Goal: Task Accomplishment & Management: Manage account settings

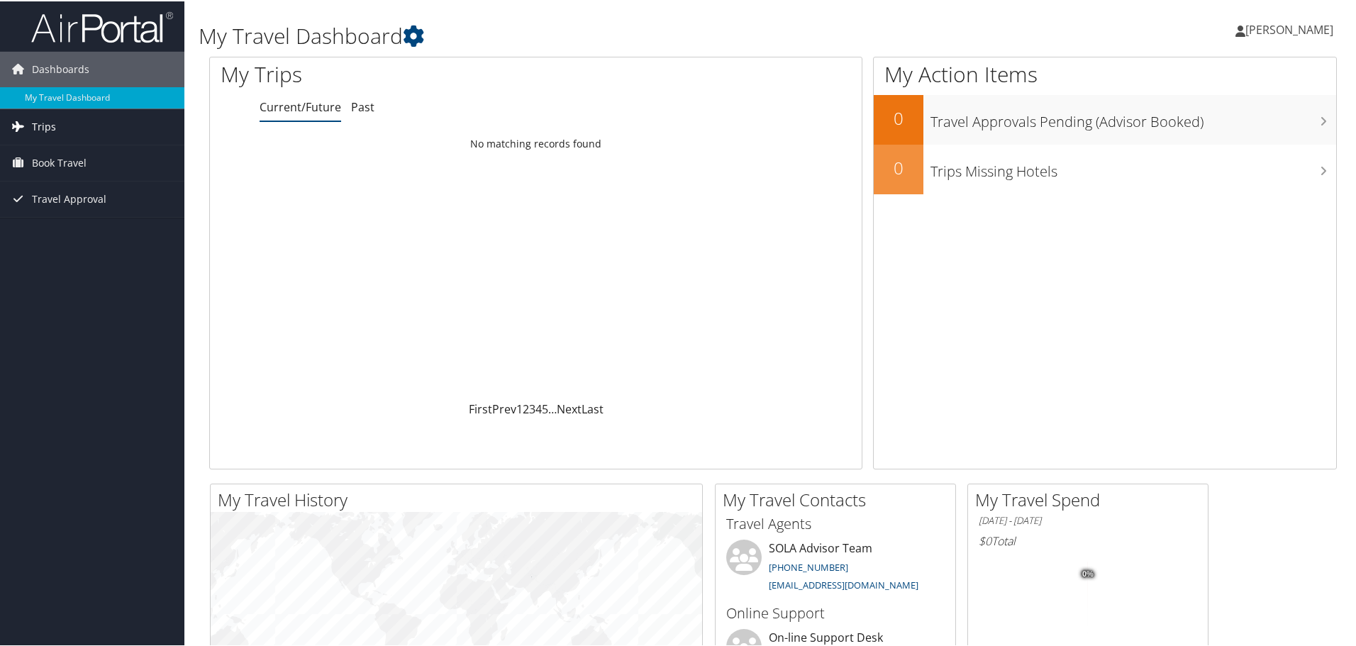
click at [28, 120] on icon at bounding box center [17, 124] width 21 height 21
click at [63, 221] on span "Book Travel" at bounding box center [59, 225] width 55 height 35
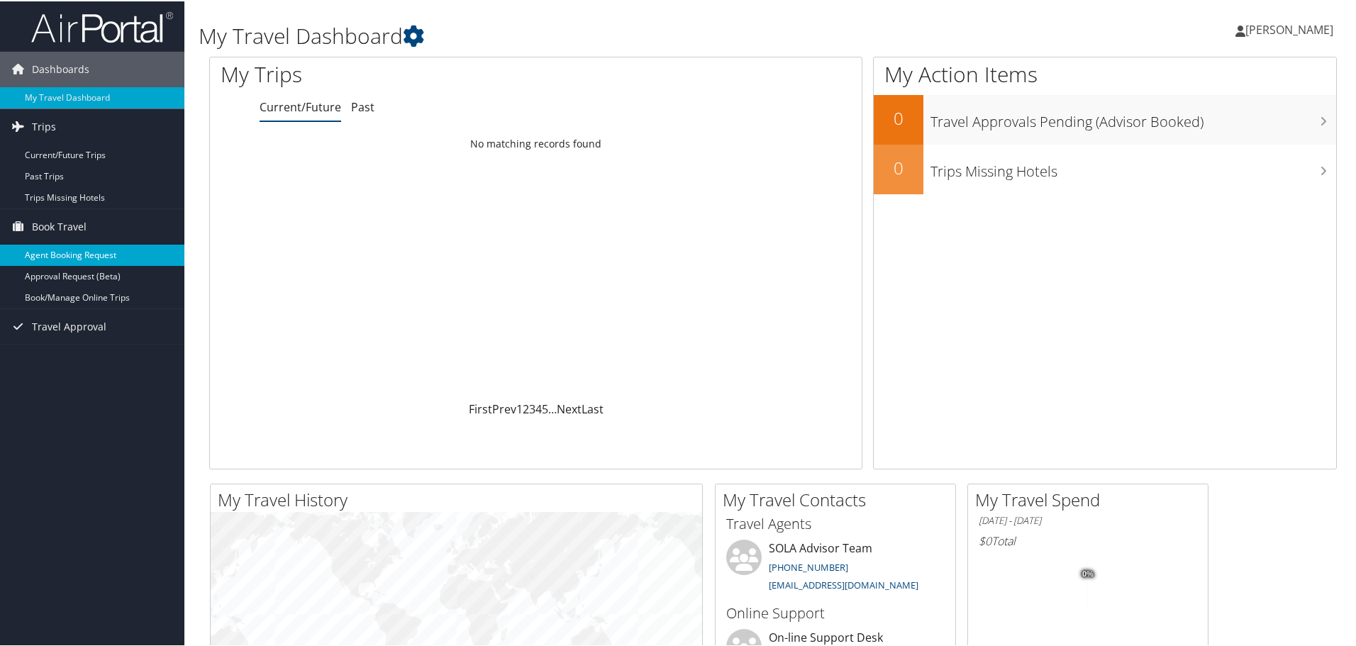
click at [121, 248] on link "Agent Booking Request" at bounding box center [92, 253] width 184 height 21
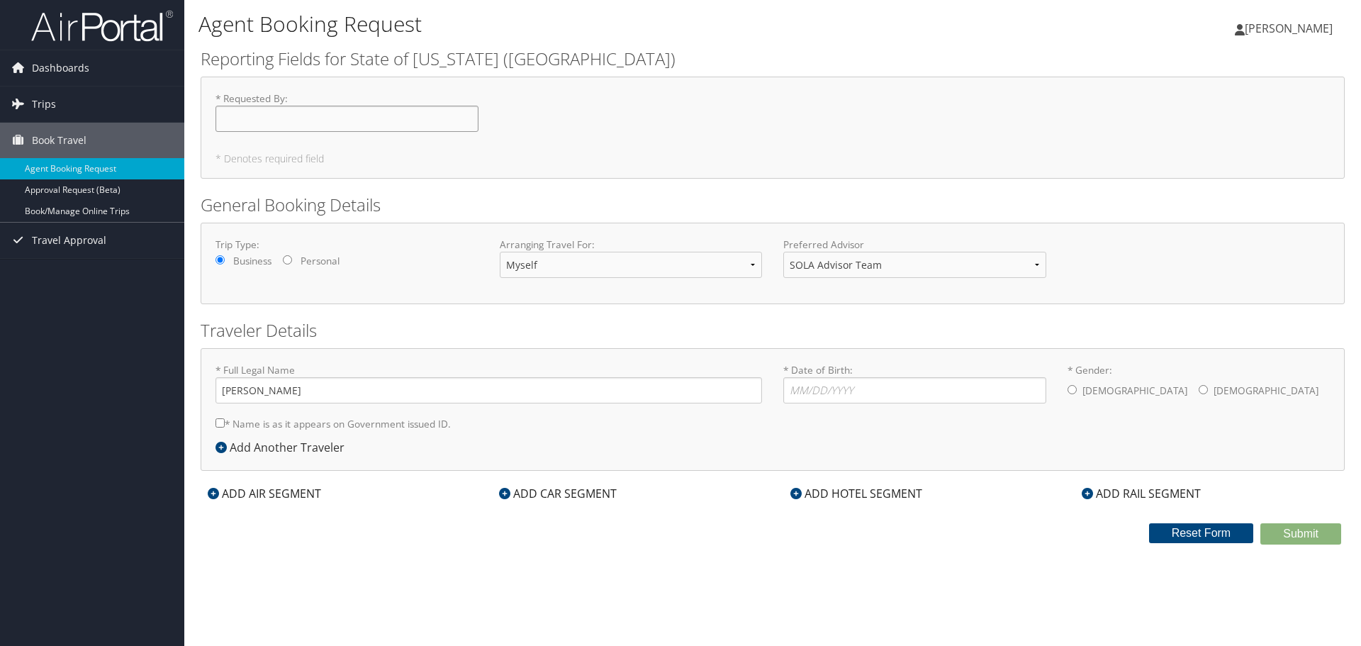
click at [401, 116] on input "* Requested By : Required" at bounding box center [347, 119] width 263 height 26
type input "[PERSON_NAME]"
click at [854, 270] on select "SOLA Advisor Team" at bounding box center [915, 265] width 263 height 26
click at [865, 393] on input "* Date of Birth: Invalid Date" at bounding box center [915, 390] width 263 height 26
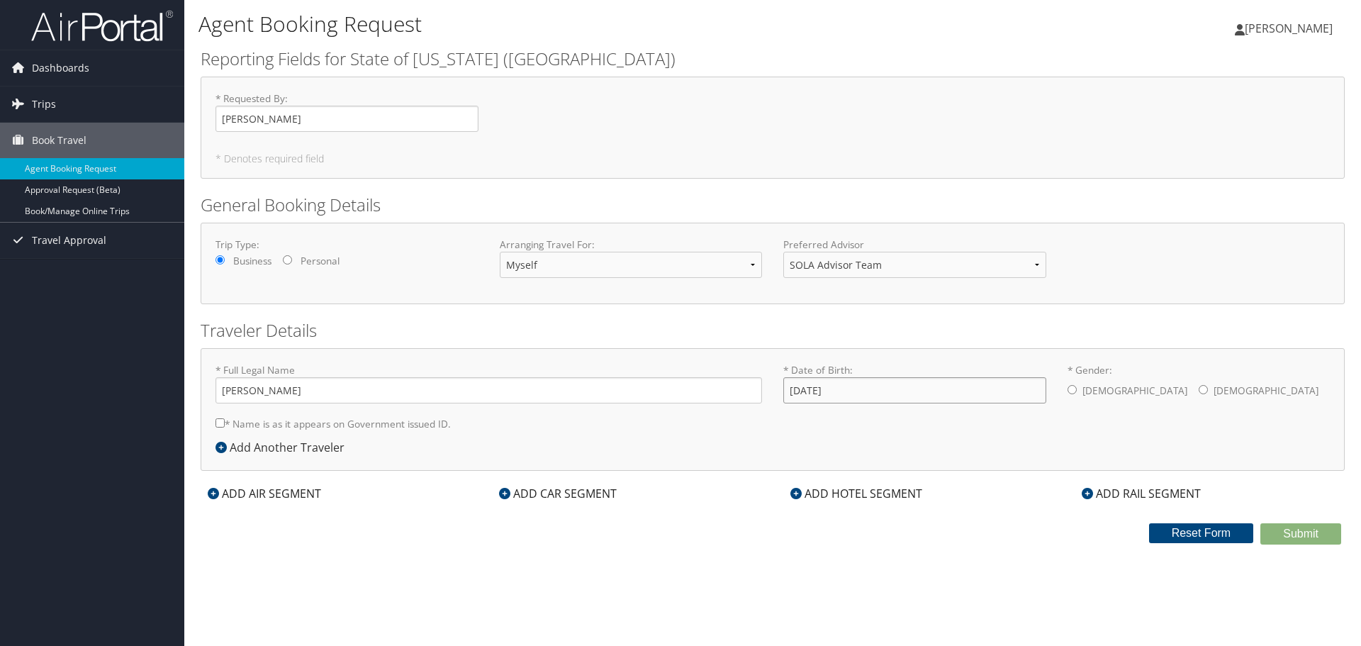
type input "09/14/1987"
click at [1074, 391] on input "* Gender: [DEMOGRAPHIC_DATA] [DEMOGRAPHIC_DATA]" at bounding box center [1072, 389] width 9 height 9
radio input "true"
click at [283, 426] on label "* Name is as it appears on Government issued ID." at bounding box center [333, 424] width 235 height 26
click at [225, 426] on input "* Name is as it appears on Government issued ID." at bounding box center [220, 422] width 9 height 9
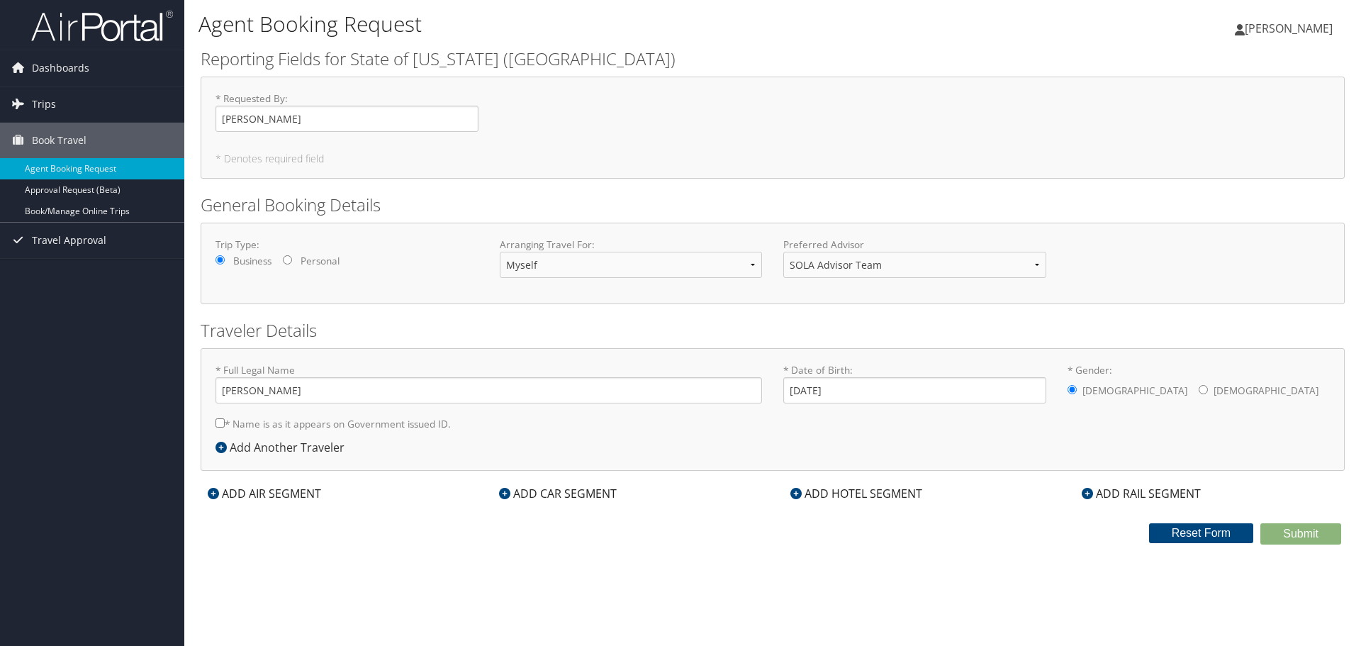
checkbox input "true"
click at [442, 384] on input "[PERSON_NAME]" at bounding box center [489, 390] width 547 height 26
click at [875, 386] on input "[DATE]" at bounding box center [915, 390] width 263 height 26
click at [249, 389] on input "[PERSON_NAME]" at bounding box center [489, 390] width 547 height 26
type input "[PERSON_NAME]"
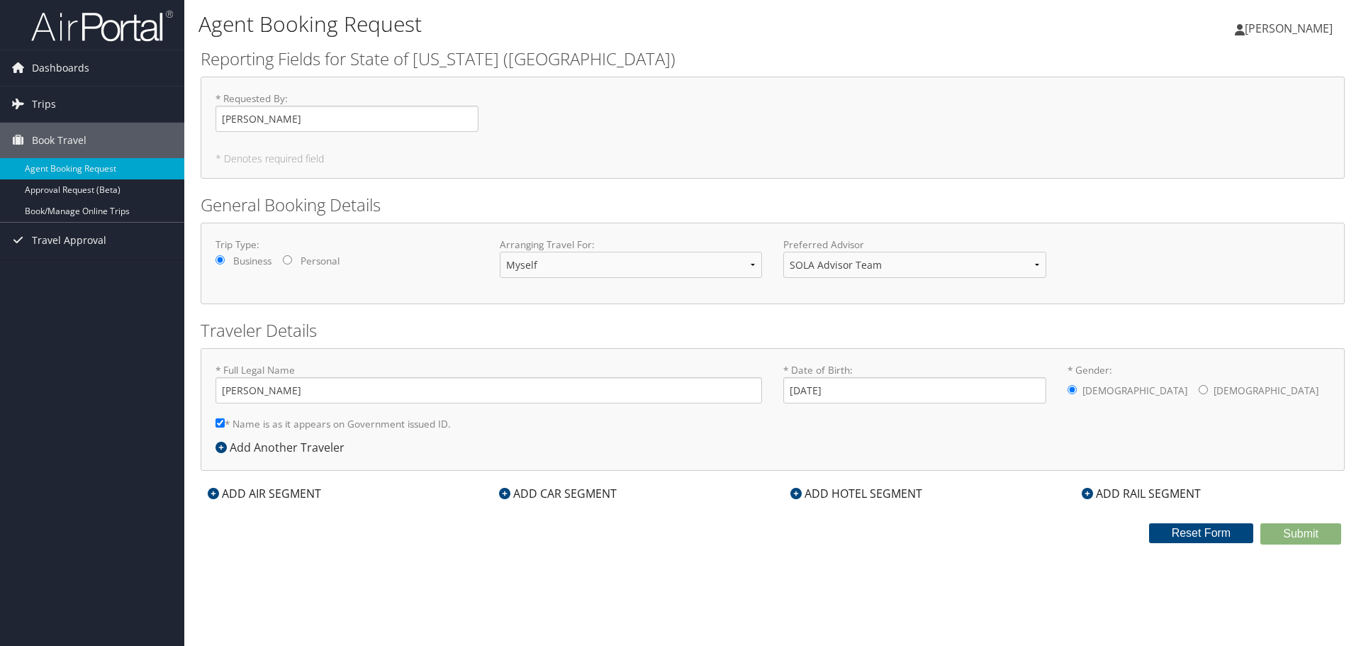
click at [1073, 391] on input "* Gender: [DEMOGRAPHIC_DATA] [DEMOGRAPHIC_DATA]" at bounding box center [1072, 389] width 9 height 9
click at [322, 126] on input "[PERSON_NAME]" at bounding box center [347, 119] width 263 height 26
click at [618, 182] on form "Reporting Fields for State of Louisiana (SOLA) * Requested By : Ryan Nolan Requ…" at bounding box center [773, 296] width 1144 height 498
click at [51, 69] on span "Dashboards" at bounding box center [60, 67] width 57 height 35
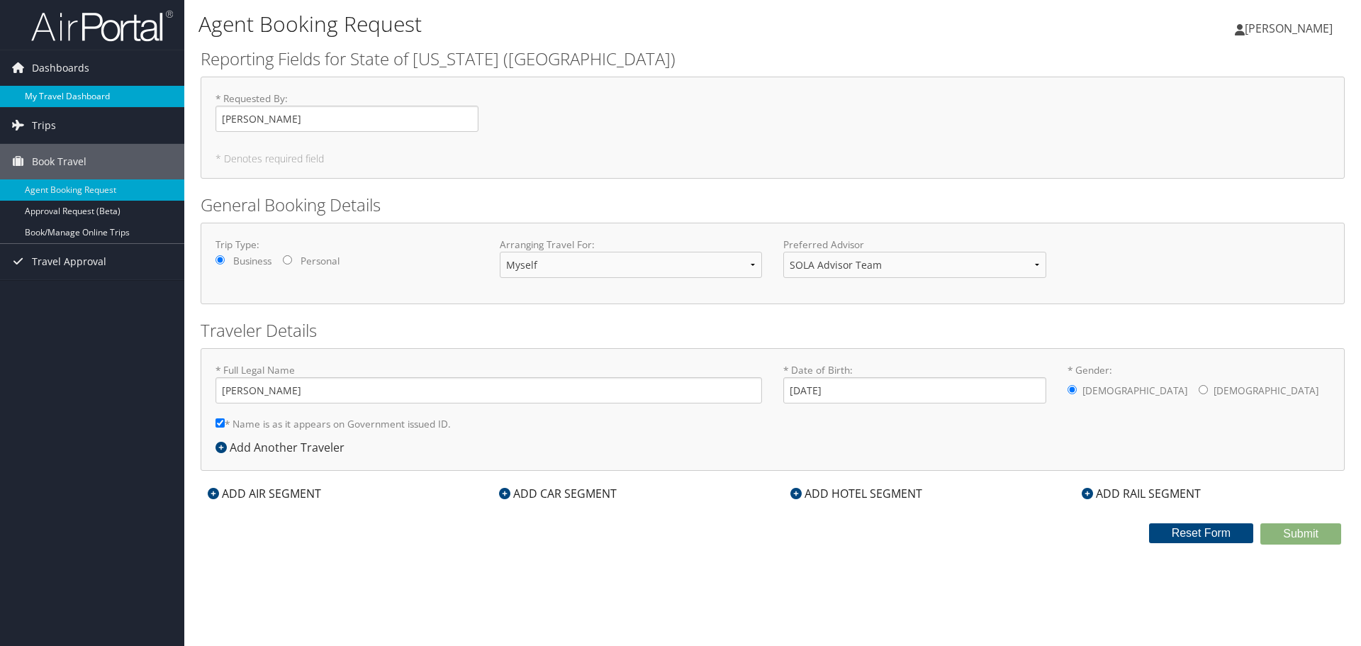
click at [55, 90] on link "My Travel Dashboard" at bounding box center [92, 96] width 184 height 21
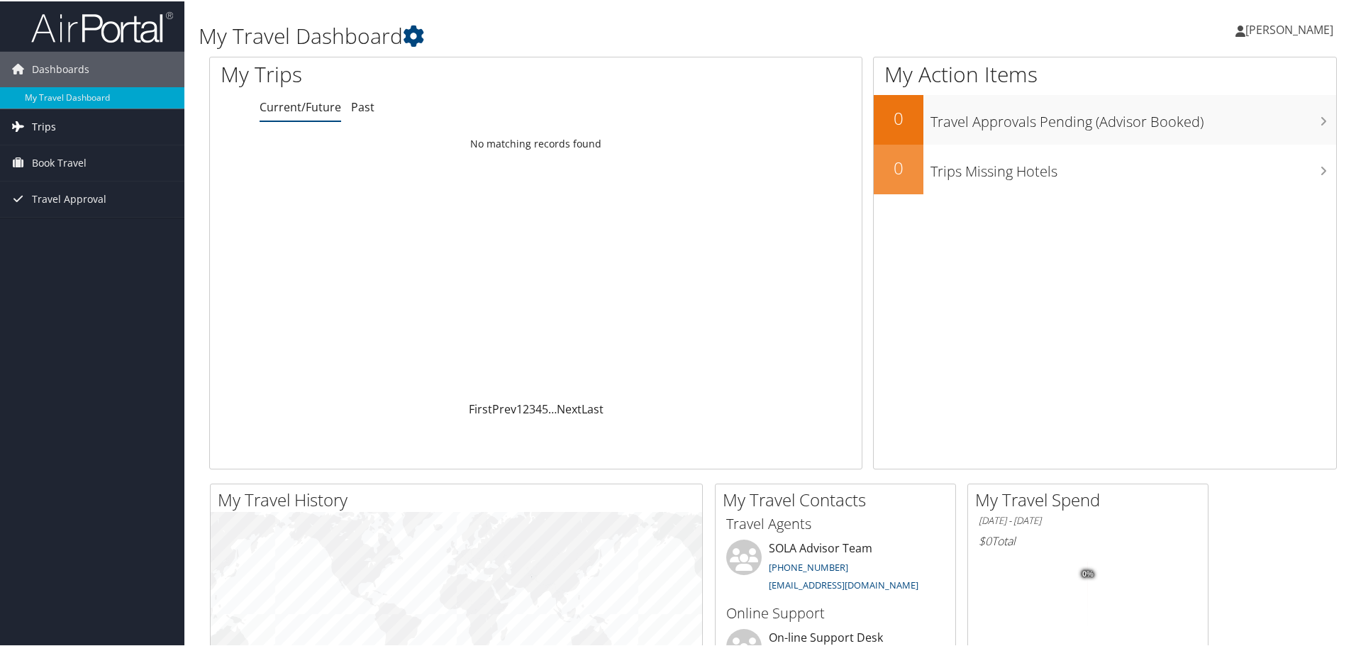
click at [57, 120] on link "Trips" at bounding box center [92, 125] width 184 height 35
click at [74, 155] on link "Current/Future Trips" at bounding box center [92, 153] width 184 height 21
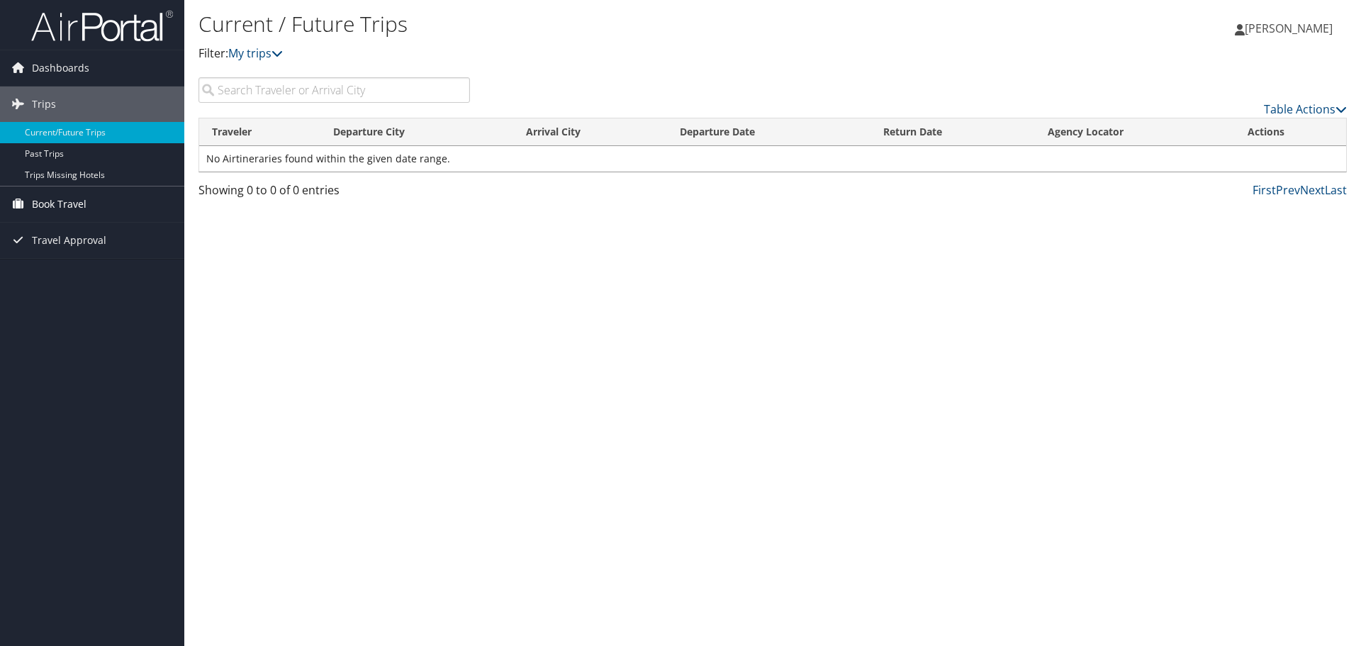
click at [74, 199] on span "Book Travel" at bounding box center [59, 203] width 55 height 35
click at [92, 228] on link "Agent Booking Request" at bounding box center [92, 232] width 184 height 21
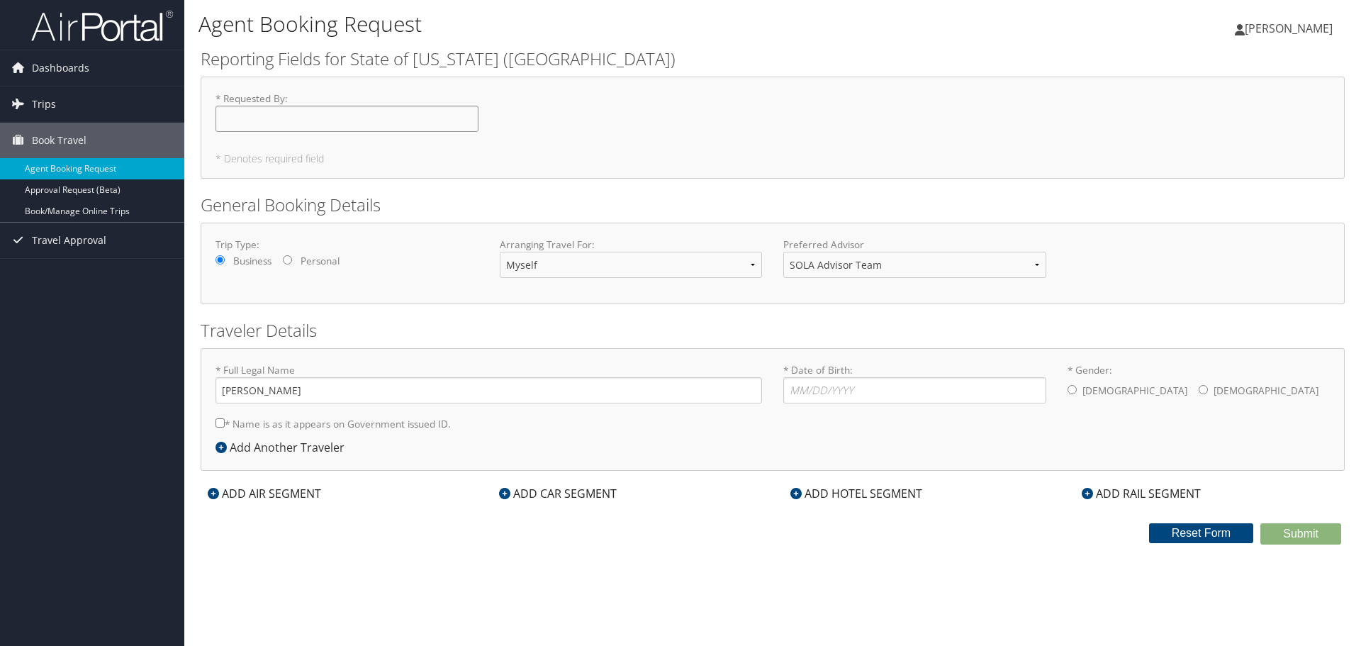
click at [351, 123] on input "* Requested By : Required" at bounding box center [347, 119] width 263 height 26
type input "[PERSON_NAME]"
click at [535, 260] on select "Myself Another Traveler Guest Traveler" at bounding box center [631, 265] width 263 height 26
click at [500, 252] on select "Myself Another Traveler Guest Traveler" at bounding box center [631, 265] width 263 height 26
click at [858, 272] on select "SOLA Advisor Team" at bounding box center [915, 265] width 263 height 26
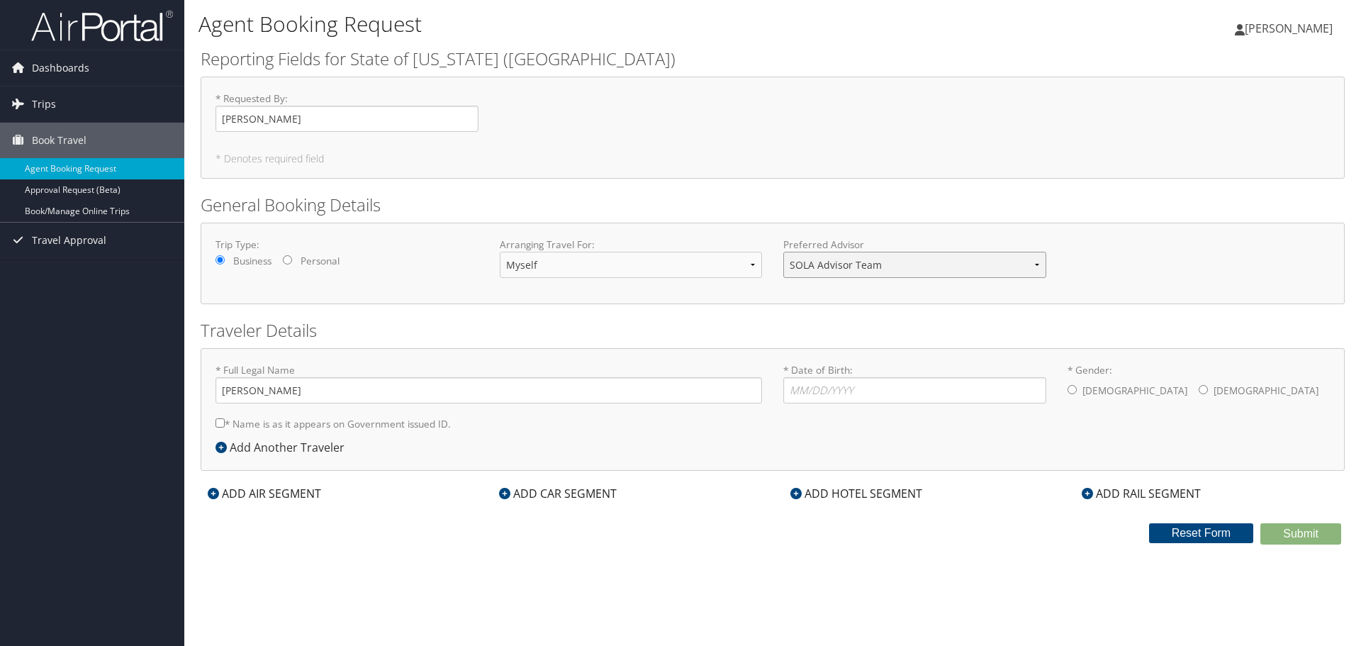
click at [858, 272] on select "SOLA Advisor Team" at bounding box center [915, 265] width 263 height 26
click at [250, 389] on input "[PERSON_NAME]" at bounding box center [489, 390] width 547 height 26
type input "[PERSON_NAME]"
click at [854, 391] on input "* Date of Birth: Invalid Date" at bounding box center [915, 390] width 263 height 26
type input "[DATE]"
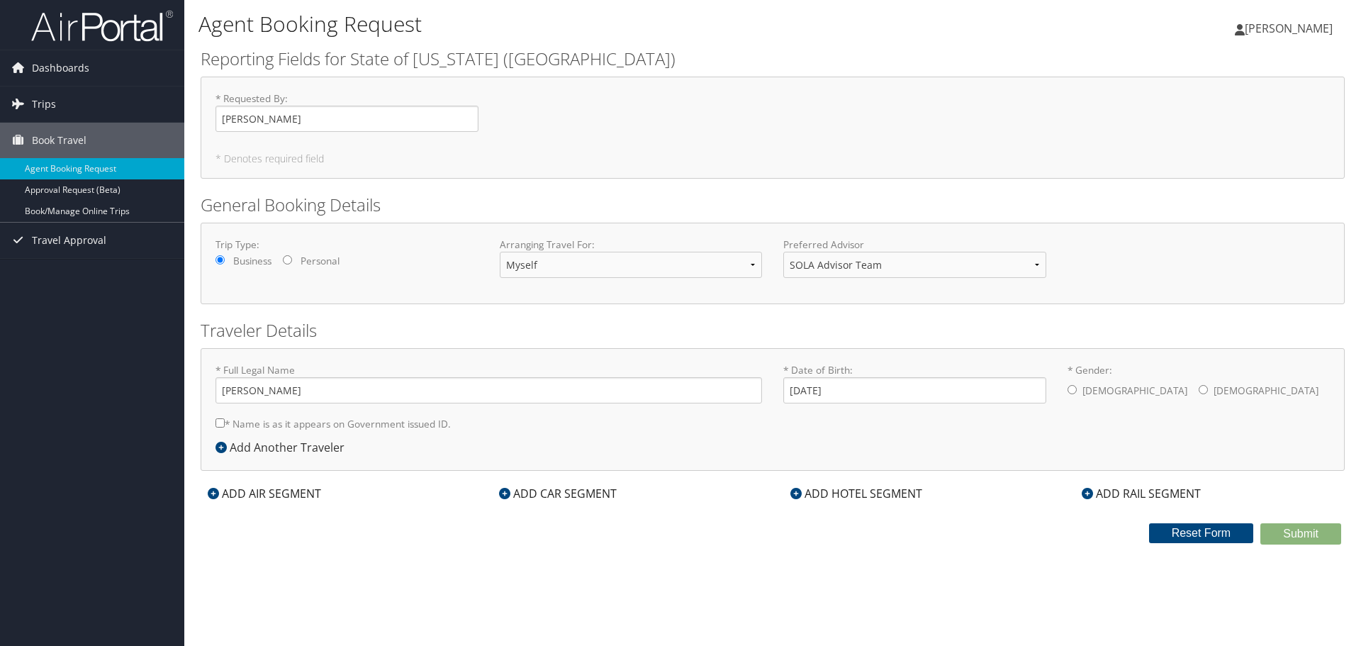
click at [1073, 387] on input "* Gender: [DEMOGRAPHIC_DATA] [DEMOGRAPHIC_DATA]" at bounding box center [1072, 389] width 9 height 9
radio input "true"
click at [267, 425] on label "* Name is as it appears on Government issued ID." at bounding box center [333, 424] width 235 height 26
click at [225, 425] on input "* Name is as it appears on Government issued ID." at bounding box center [220, 422] width 9 height 9
checkbox input "true"
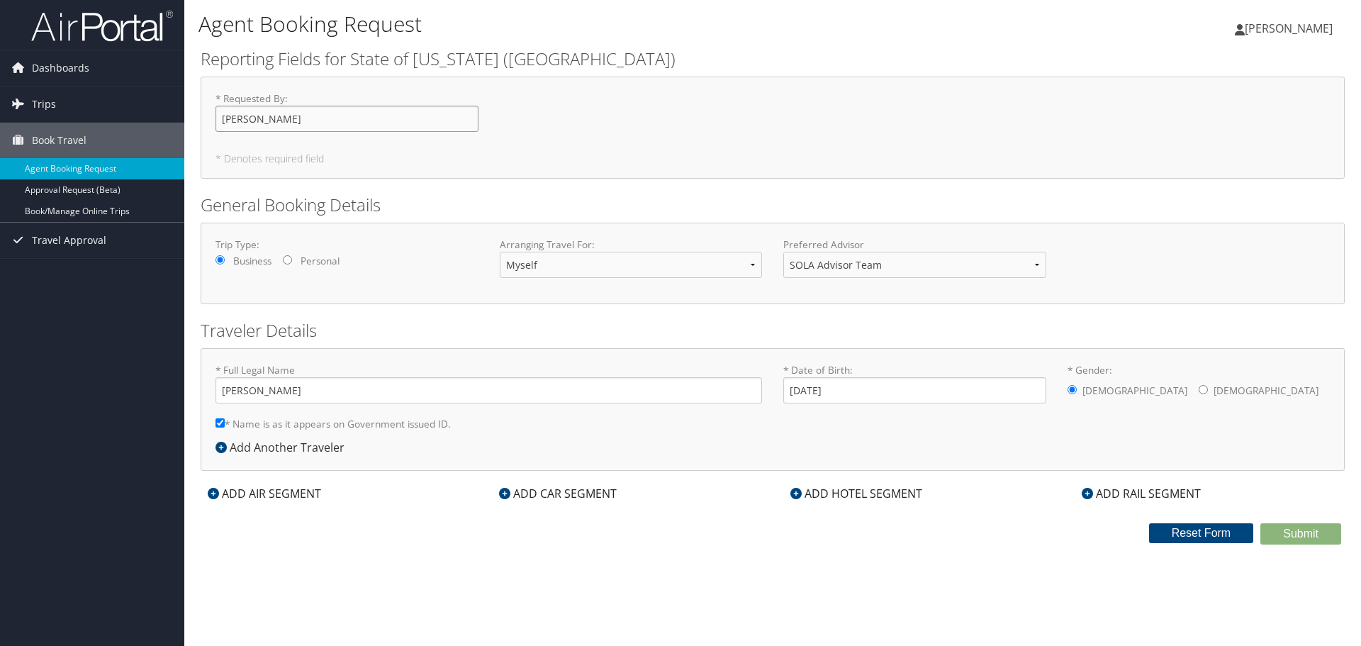
drag, startPoint x: 289, startPoint y: 119, endPoint x: -219, endPoint y: 53, distance: 512.7
click at [0, 53] on html "Menu Dashboards ► My Travel Dashboard Trips ► Current/Future Trips Past Trips T…" at bounding box center [680, 323] width 1361 height 646
type input "[PERSON_NAME]"
drag, startPoint x: 283, startPoint y: 392, endPoint x: 35, endPoint y: 380, distance: 247.8
click at [35, 380] on div "Dashboards My Travel Dashboard Trips Current/Future Trips Past Trips Trips Miss…" at bounding box center [680, 323] width 1361 height 646
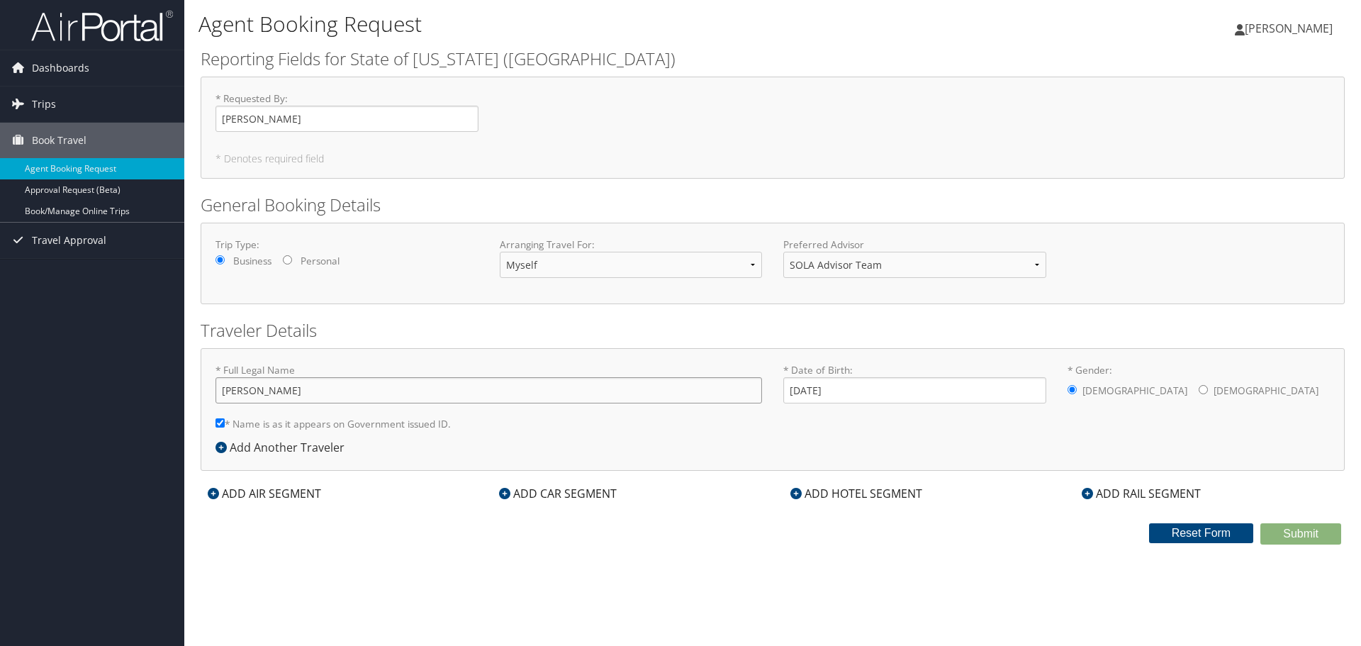
type input "[PERSON_NAME]"
click at [1178, 537] on button "Reset Form" at bounding box center [1201, 533] width 105 height 20
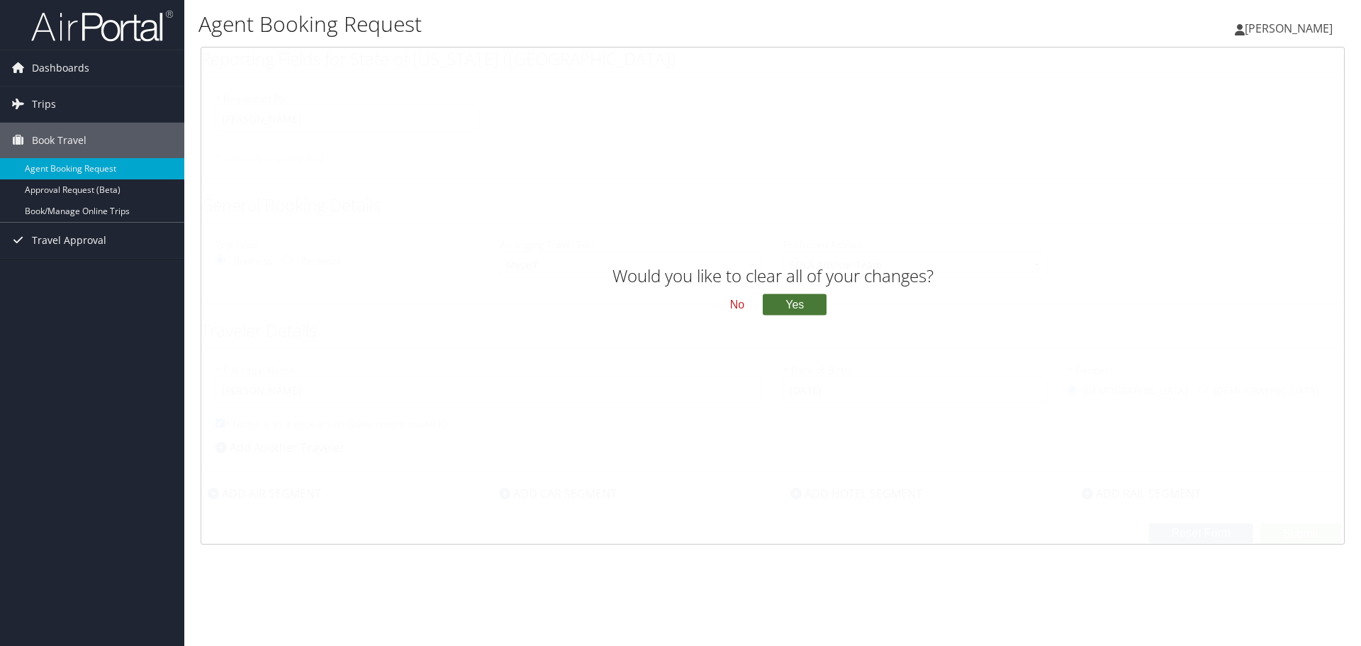
click at [791, 303] on button "Yes" at bounding box center [795, 304] width 64 height 21
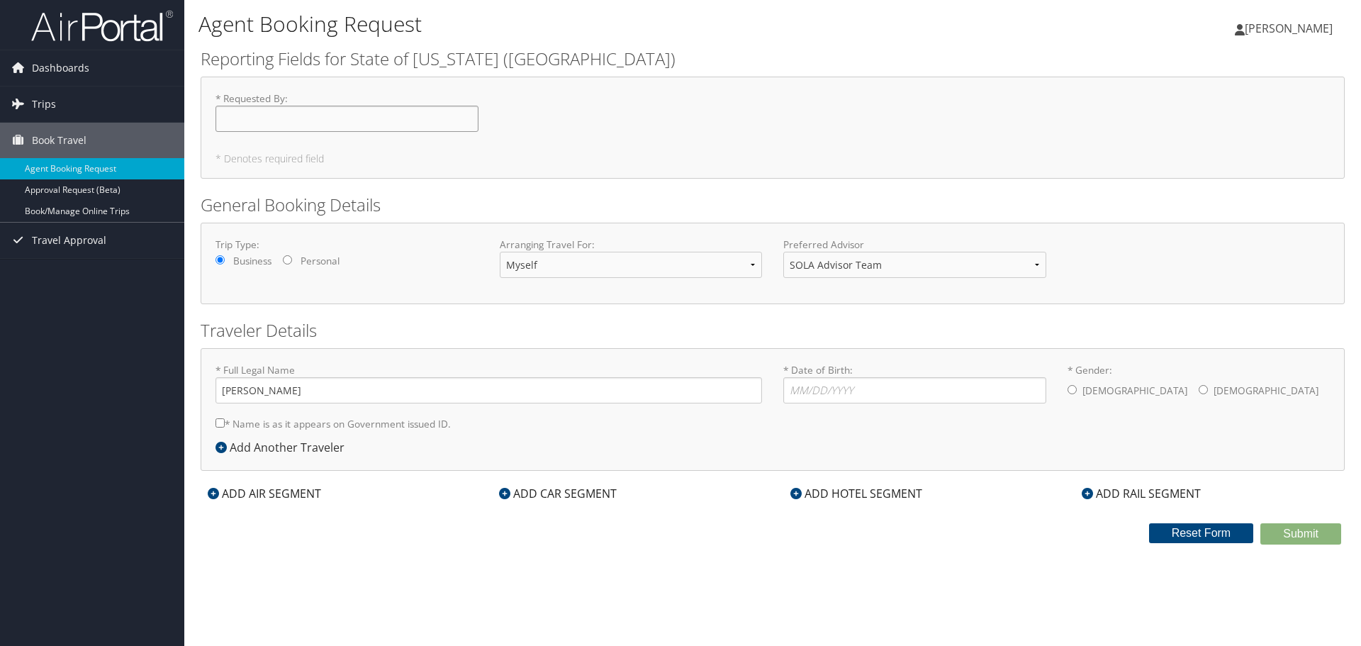
click at [344, 120] on input "* Requested By : Required" at bounding box center [347, 119] width 263 height 26
type input "[PERSON_NAME]"
click at [303, 393] on input "Ryan Nolan" at bounding box center [489, 390] width 547 height 26
click at [807, 388] on input "* Date of Birth: Invalid Date" at bounding box center [915, 390] width 263 height 26
type input "09/14/1987"
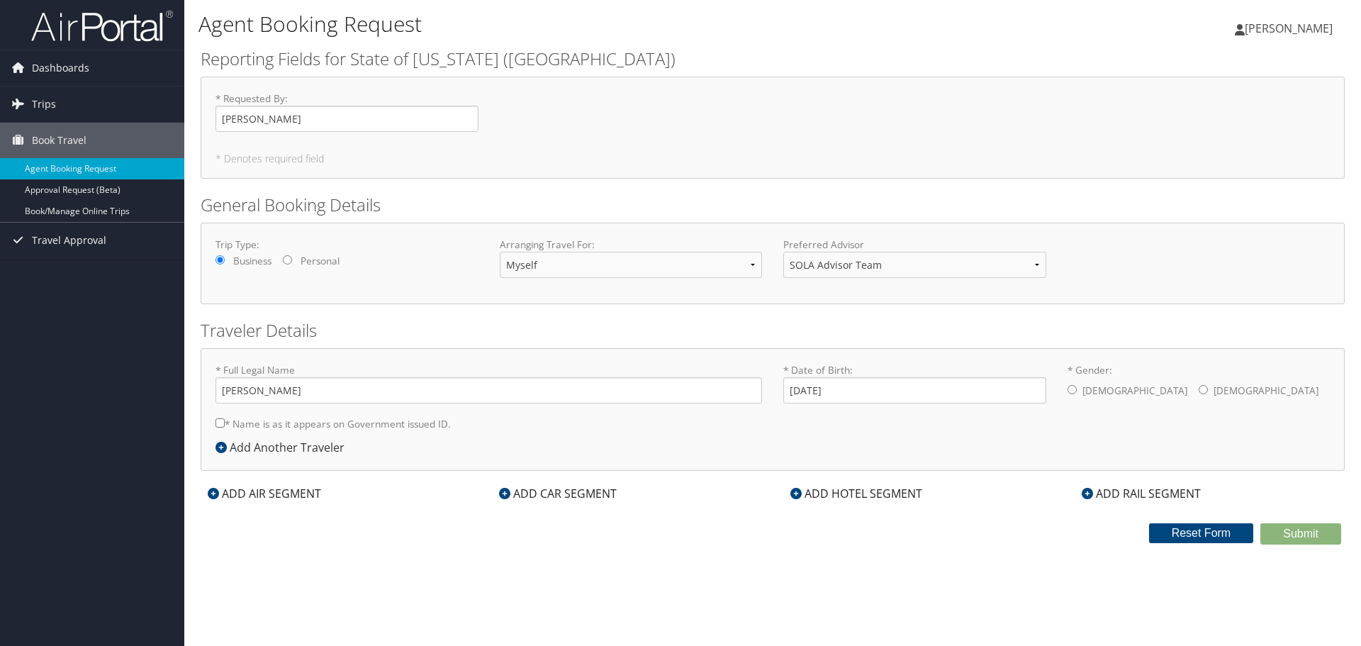
click at [1083, 394] on label "Male" at bounding box center [1135, 390] width 105 height 27
click at [1077, 394] on input "* Gender: Male Female" at bounding box center [1072, 389] width 9 height 9
radio input "true"
click at [427, 419] on label "* Name is as it appears on Government issued ID." at bounding box center [333, 424] width 235 height 26
click at [225, 419] on input "* Name is as it appears on Government issued ID." at bounding box center [220, 422] width 9 height 9
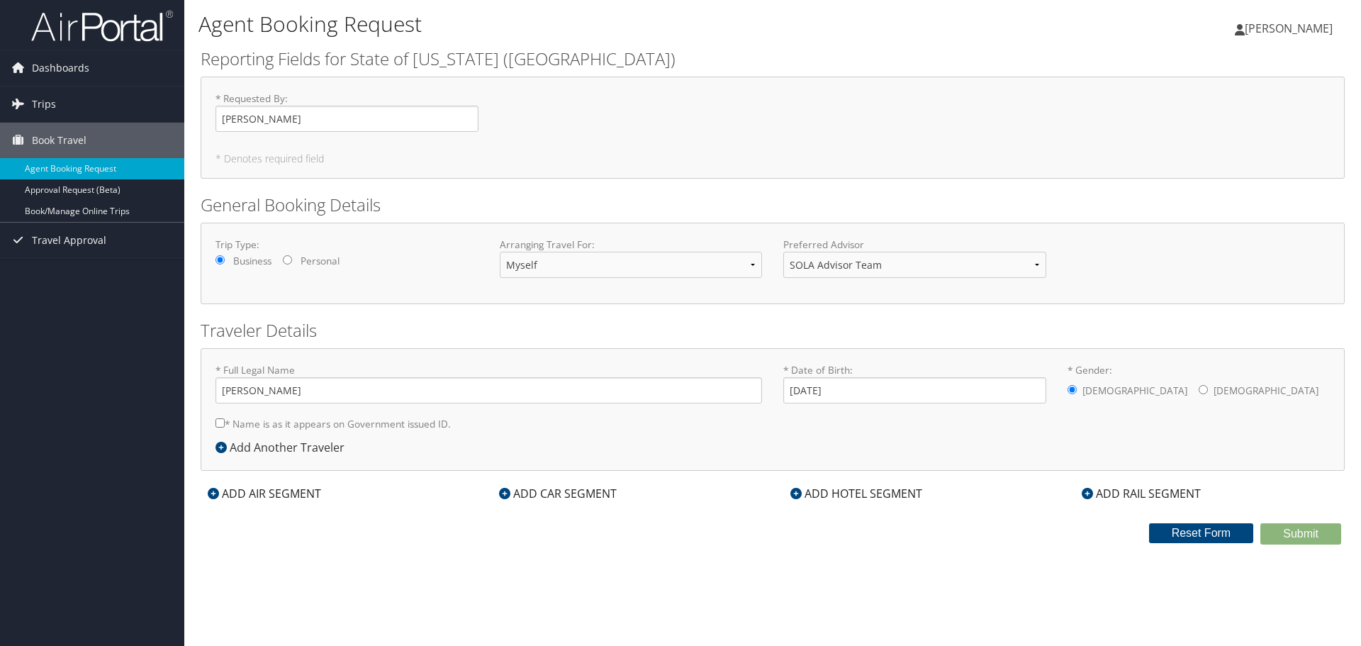
checkbox input "true"
click at [219, 491] on div "ADD AIR SEGMENT" at bounding box center [265, 493] width 128 height 17
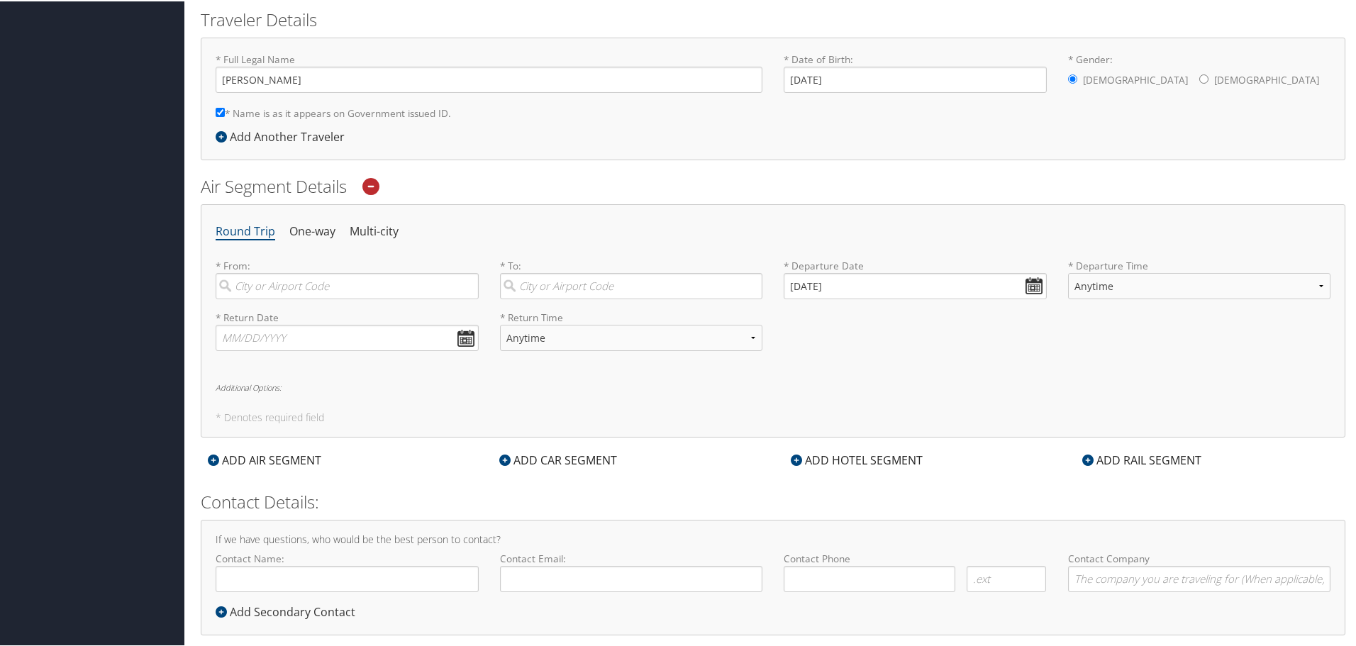
scroll to position [335, 0]
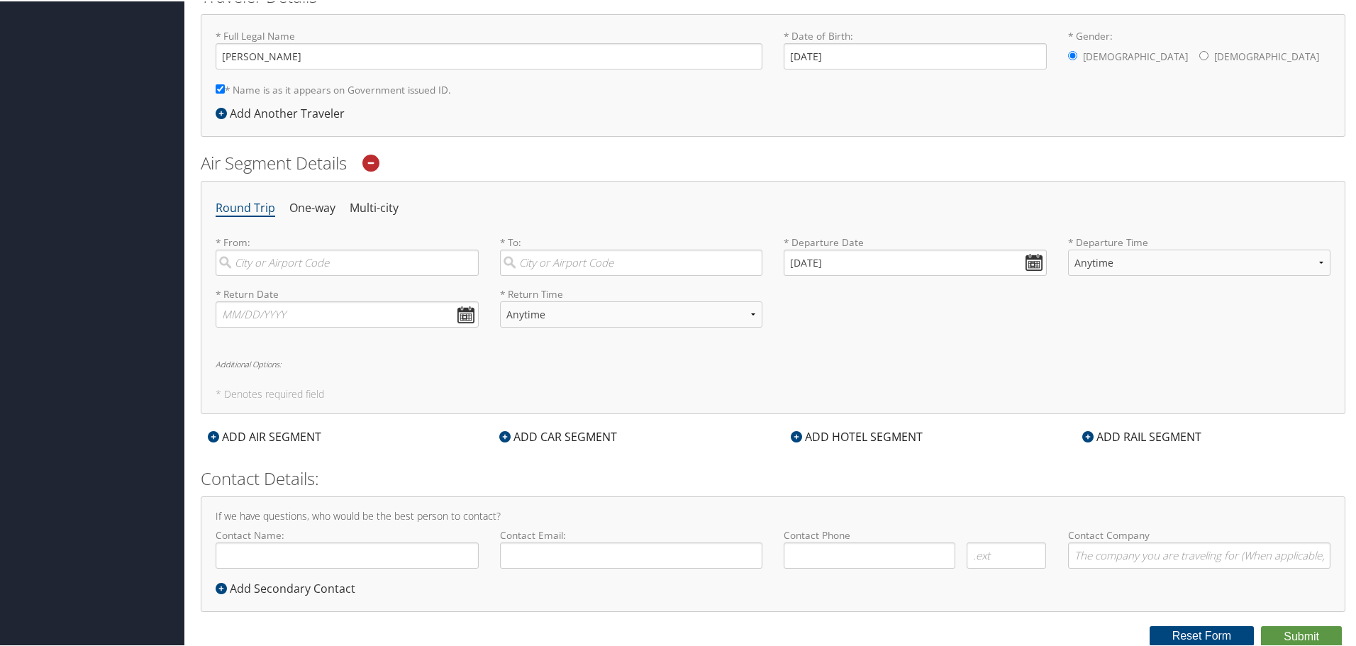
click at [375, 163] on icon at bounding box center [370, 161] width 17 height 17
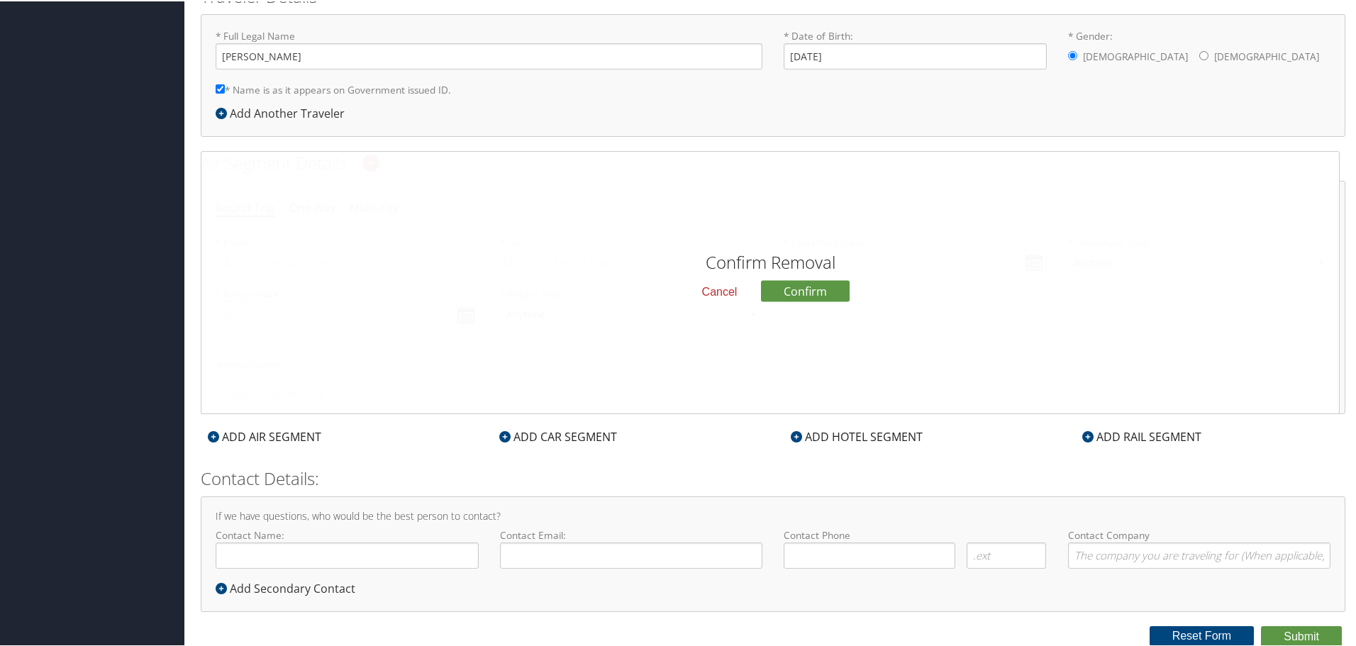
click at [726, 286] on button "Cancel" at bounding box center [720, 290] width 58 height 24
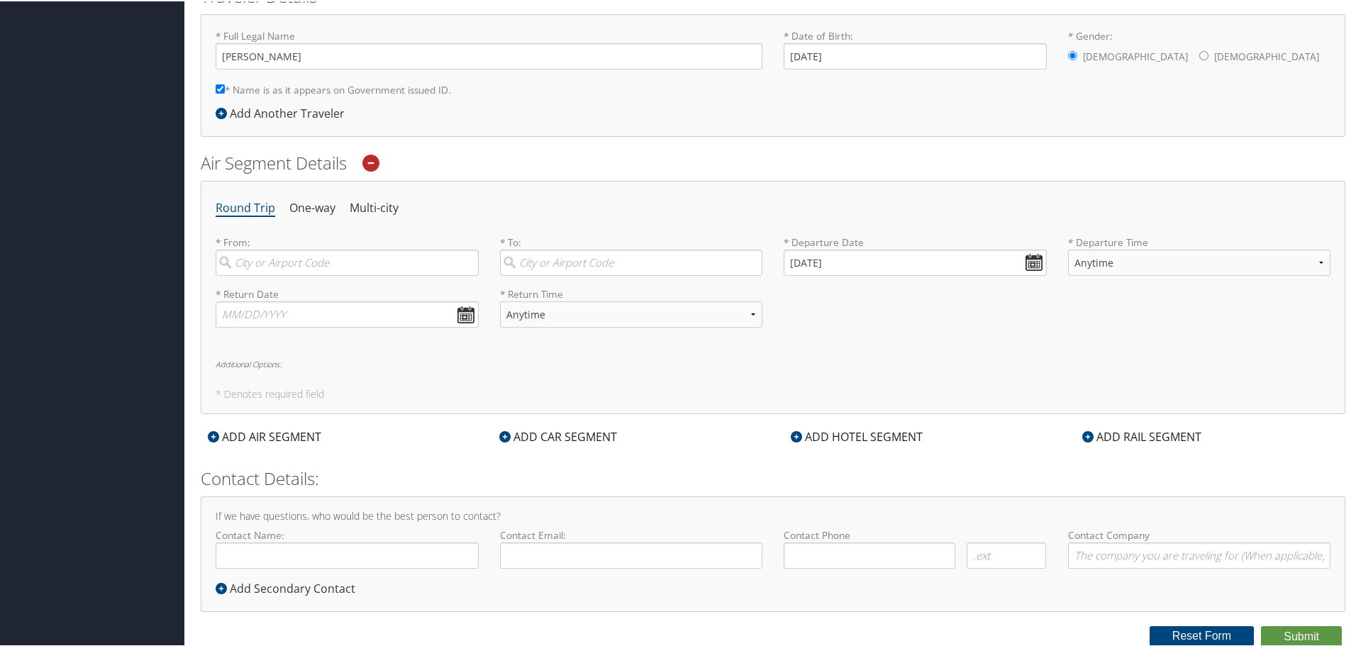
click at [372, 160] on icon at bounding box center [370, 161] width 17 height 17
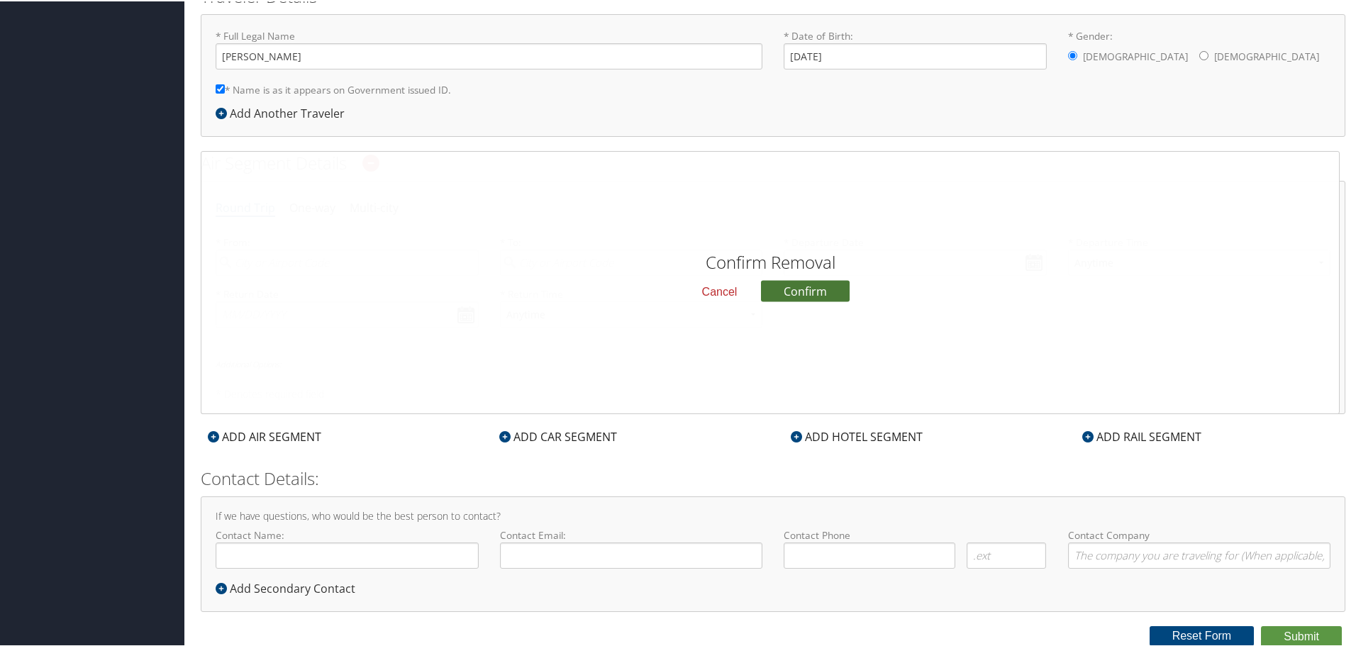
click at [792, 295] on button "Confirm" at bounding box center [805, 289] width 89 height 21
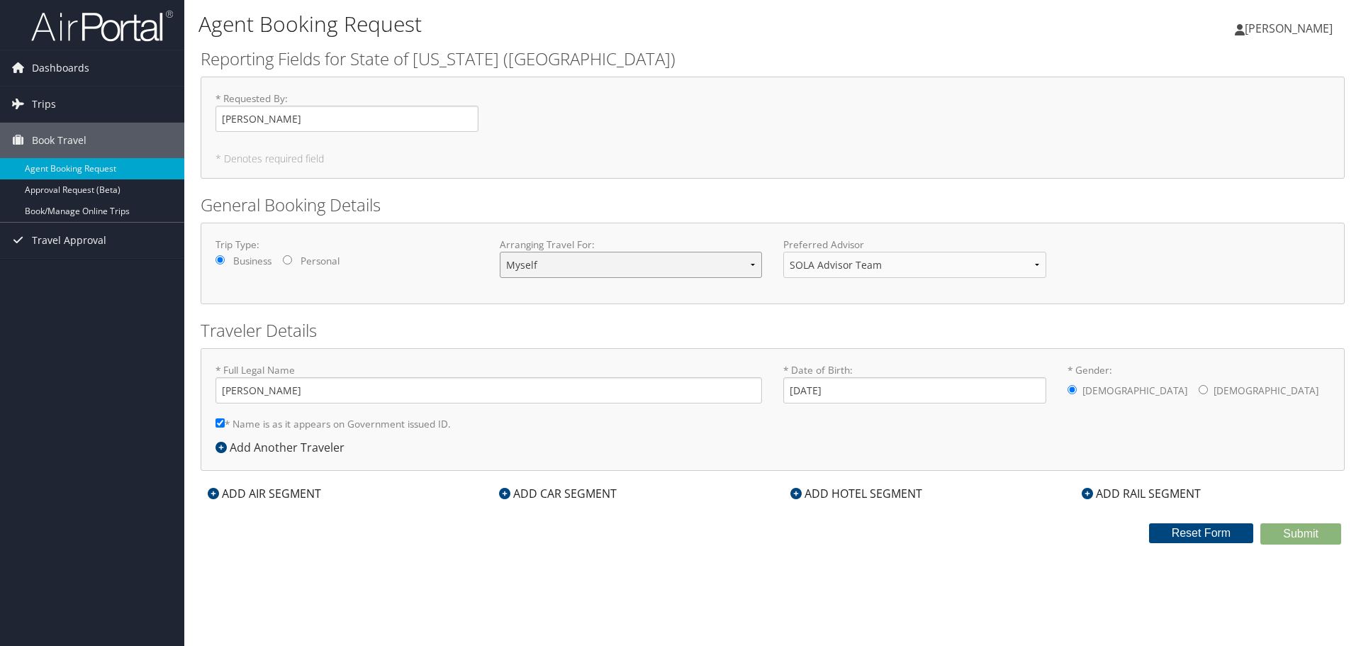
click at [560, 265] on select "Myself Another Traveler Guest Traveler" at bounding box center [631, 265] width 263 height 26
click at [243, 256] on label "Business" at bounding box center [252, 261] width 38 height 14
click at [225, 256] on input "Business" at bounding box center [220, 259] width 9 height 9
click at [243, 256] on label "Business" at bounding box center [252, 261] width 38 height 14
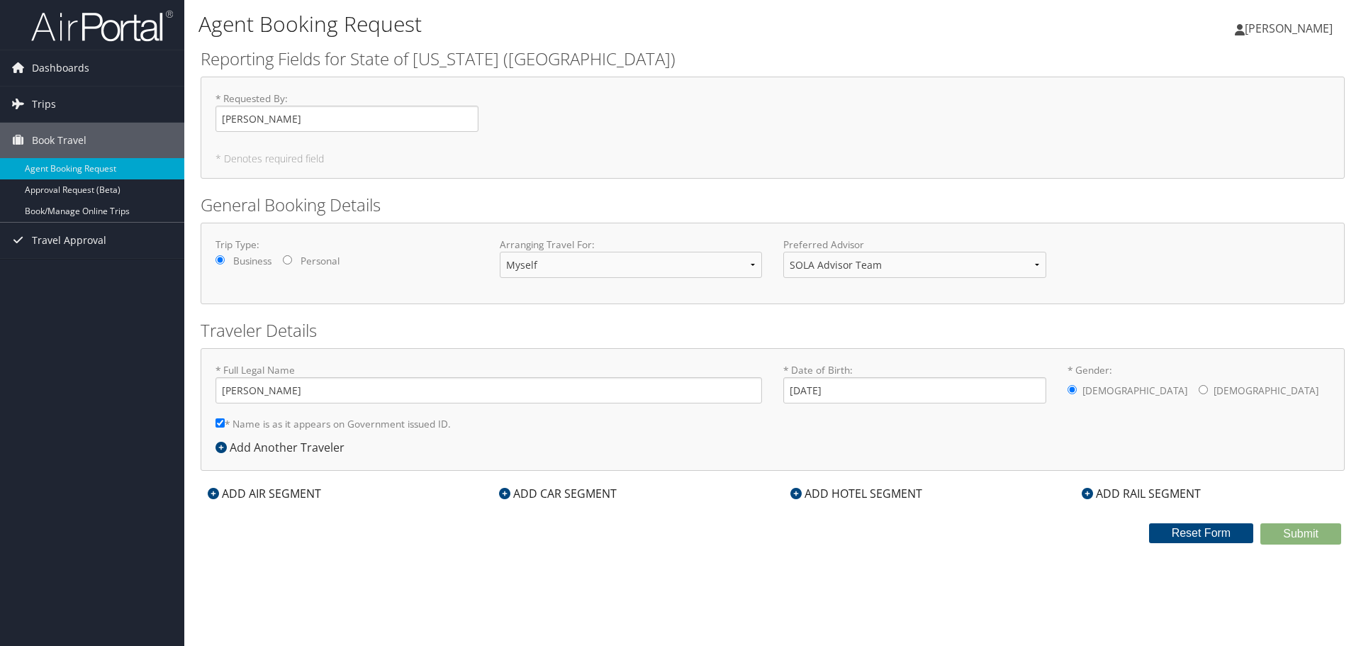
click at [225, 256] on input "Business" at bounding box center [220, 259] width 9 height 9
click at [243, 256] on label "Business" at bounding box center [252, 261] width 38 height 14
click at [225, 256] on input "Business" at bounding box center [220, 259] width 9 height 9
click at [1303, 31] on span "[PERSON_NAME]" at bounding box center [1289, 29] width 88 height 16
click at [1244, 74] on link "My Settings" at bounding box center [1253, 78] width 158 height 24
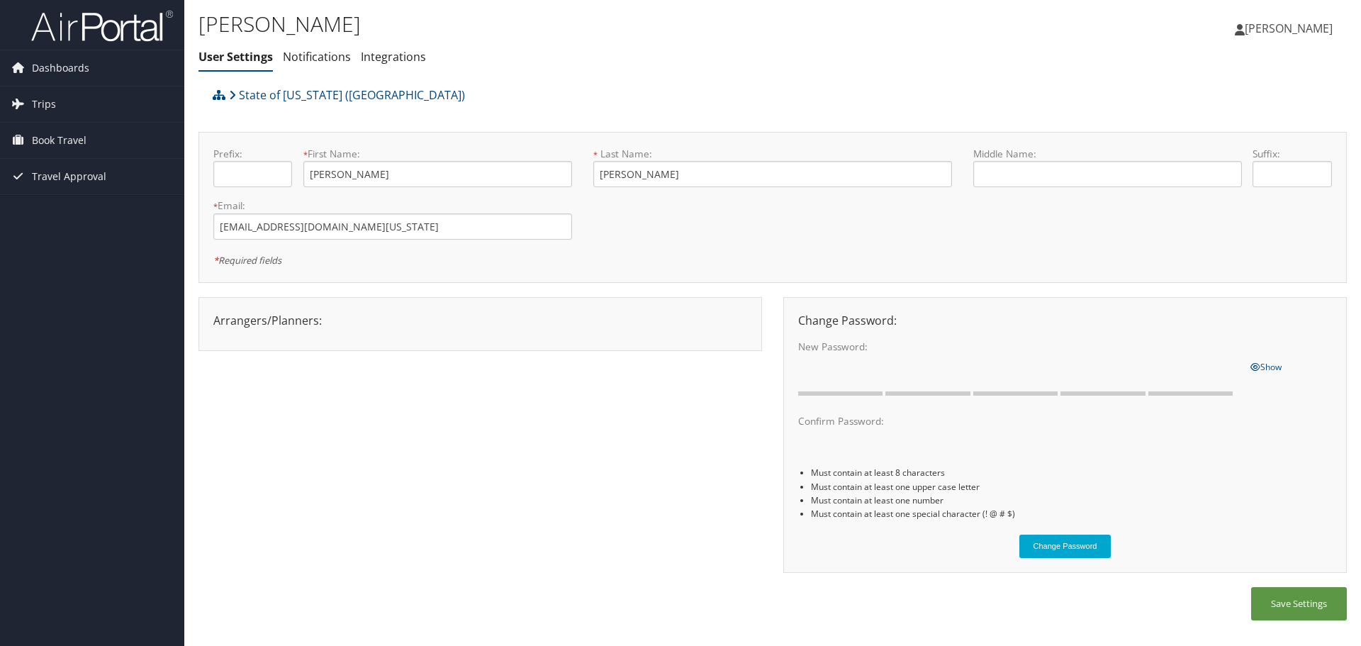
click at [1285, 30] on span "Ryan Nolan" at bounding box center [1289, 29] width 88 height 16
click at [1249, 123] on link "View Travel Profile" at bounding box center [1253, 126] width 158 height 24
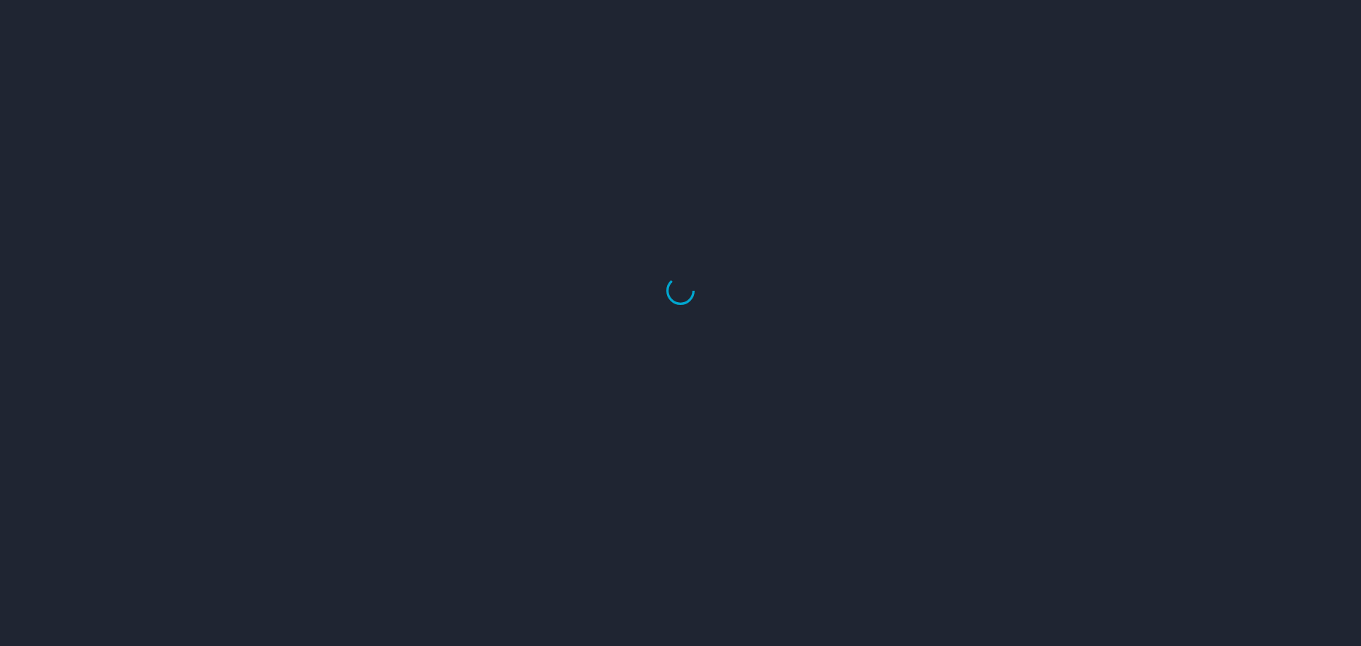
select select "US"
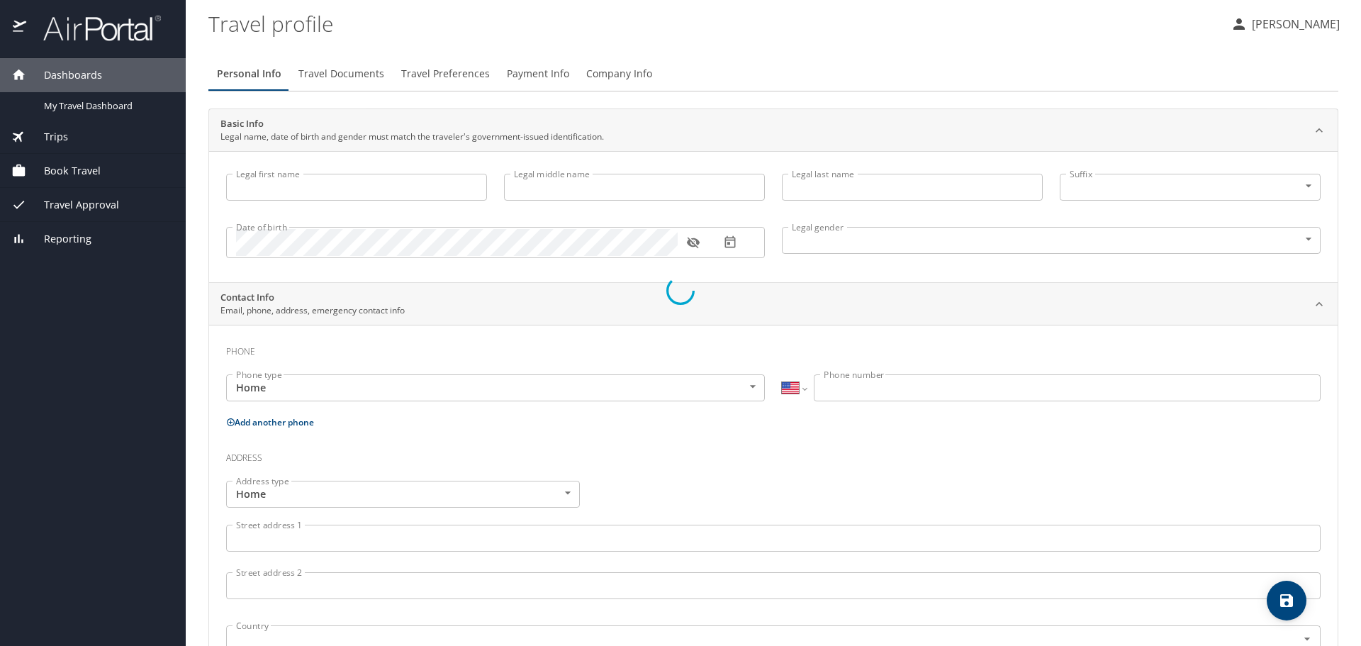
type input "[PERSON_NAME]"
type input "[DEMOGRAPHIC_DATA]"
select select "US"
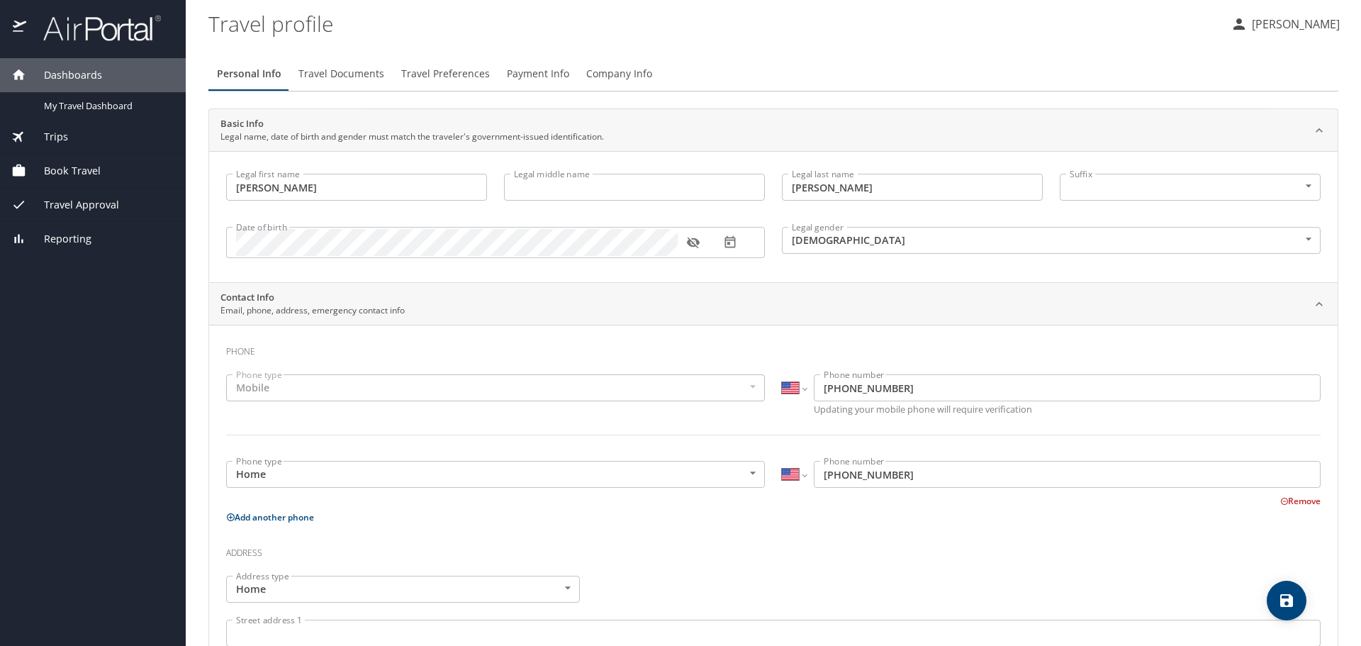
click at [346, 84] on button "Travel Documents" at bounding box center [341, 74] width 103 height 34
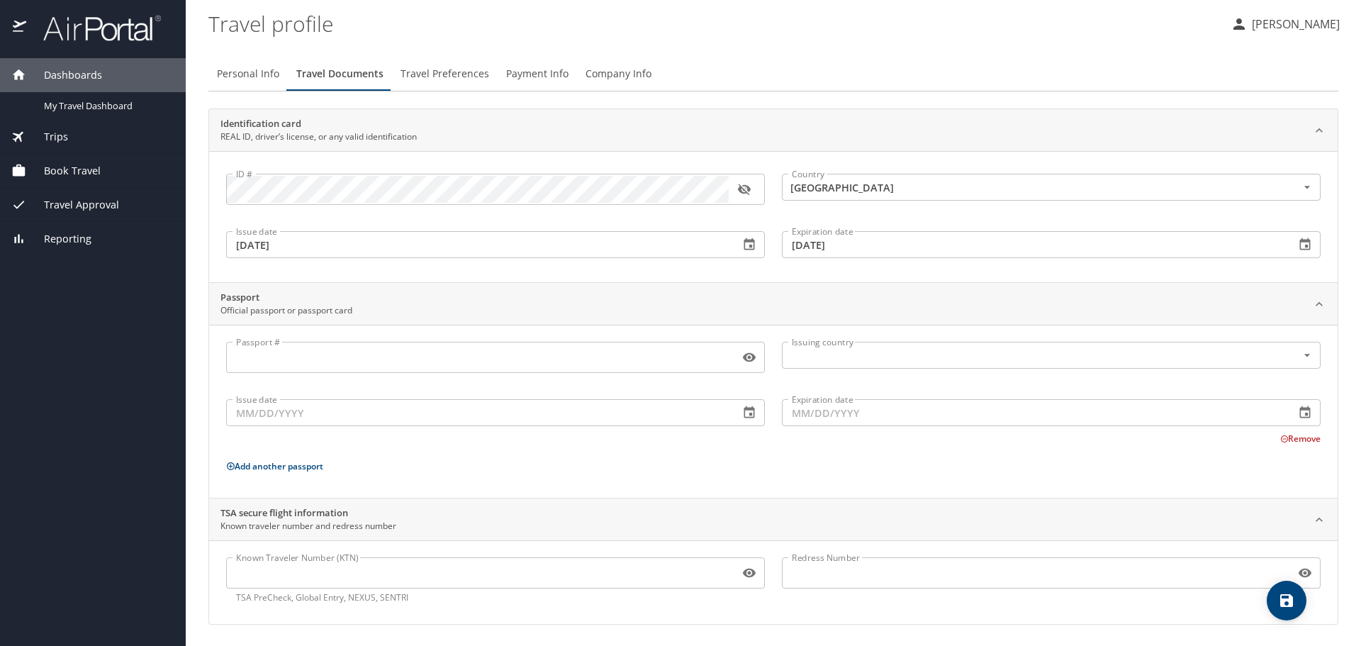
click at [423, 74] on span "Travel Preferences" at bounding box center [445, 74] width 89 height 18
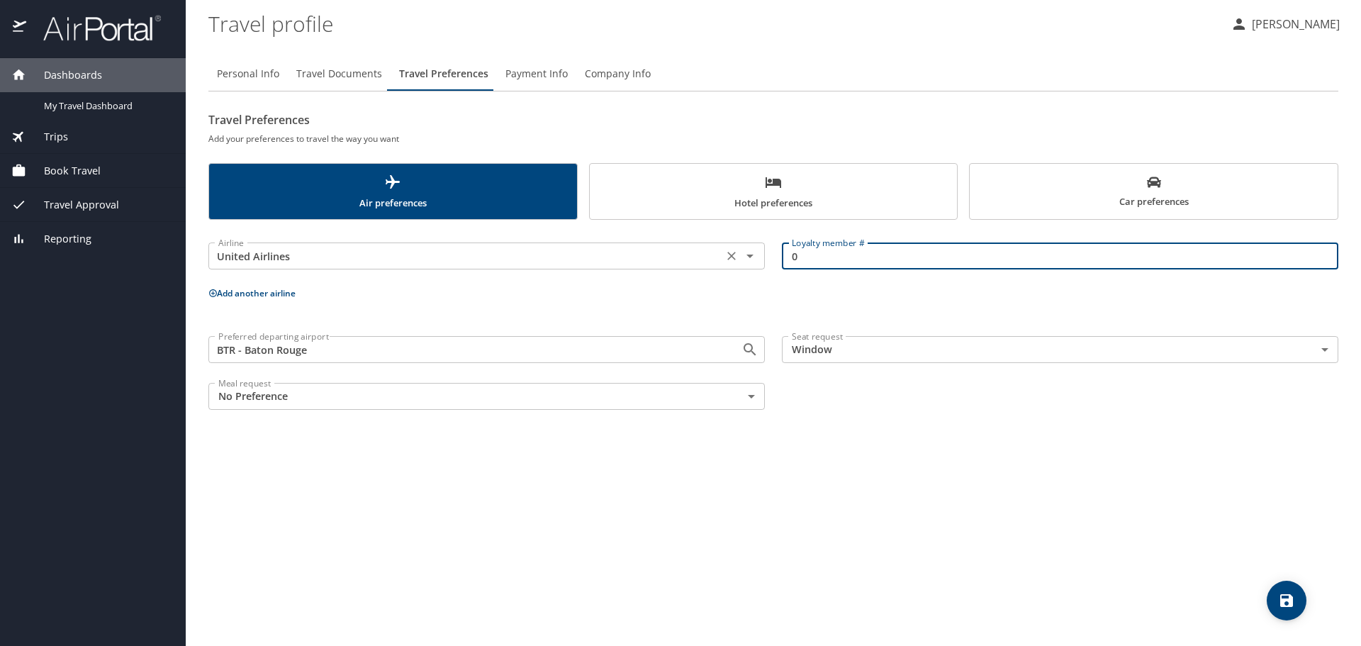
drag, startPoint x: 813, startPoint y: 262, endPoint x: 681, endPoint y: 270, distance: 131.5
click at [681, 270] on div "Airline United Airlines Airline Loyalty member # 0 Loyalty member #" at bounding box center [773, 256] width 1147 height 56
type input "MQW72885"
click at [834, 511] on div "Personal Info Travel Documents Travel Preferences Payment Info Company Info Tra…" at bounding box center [773, 345] width 1130 height 601
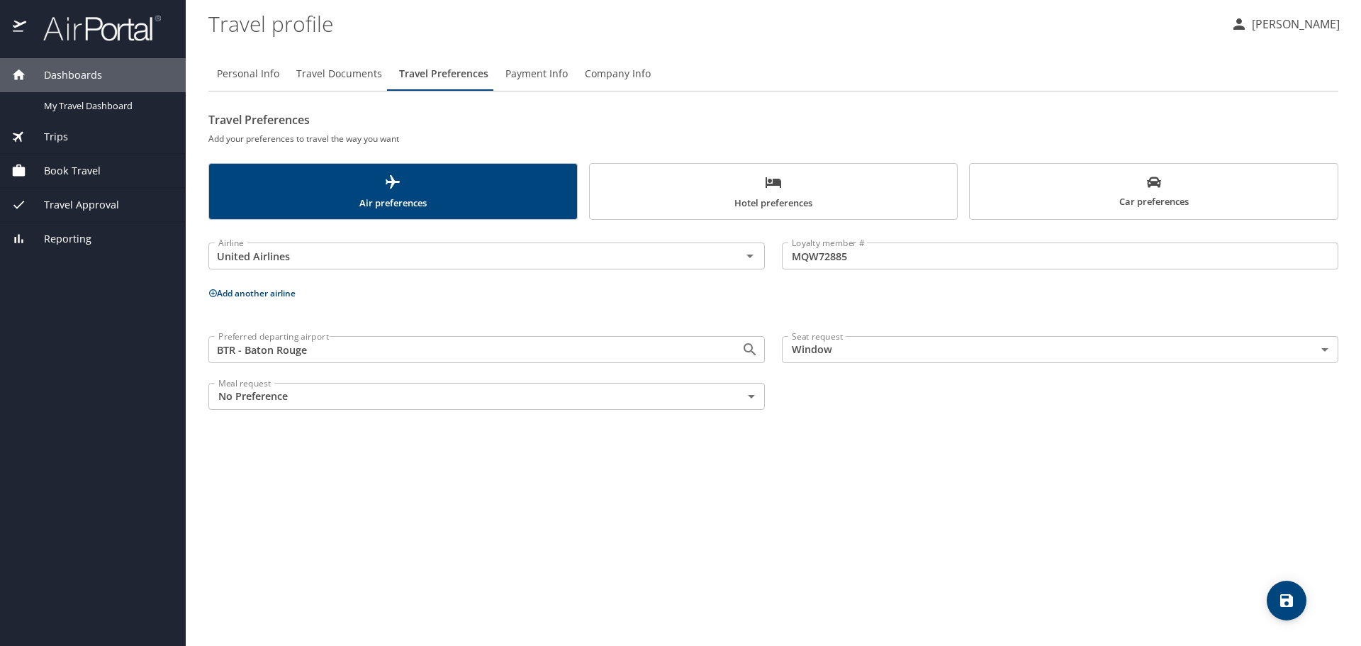
click at [1288, 591] on button "save" at bounding box center [1287, 601] width 40 height 40
click at [80, 172] on span "Book Travel" at bounding box center [63, 171] width 74 height 16
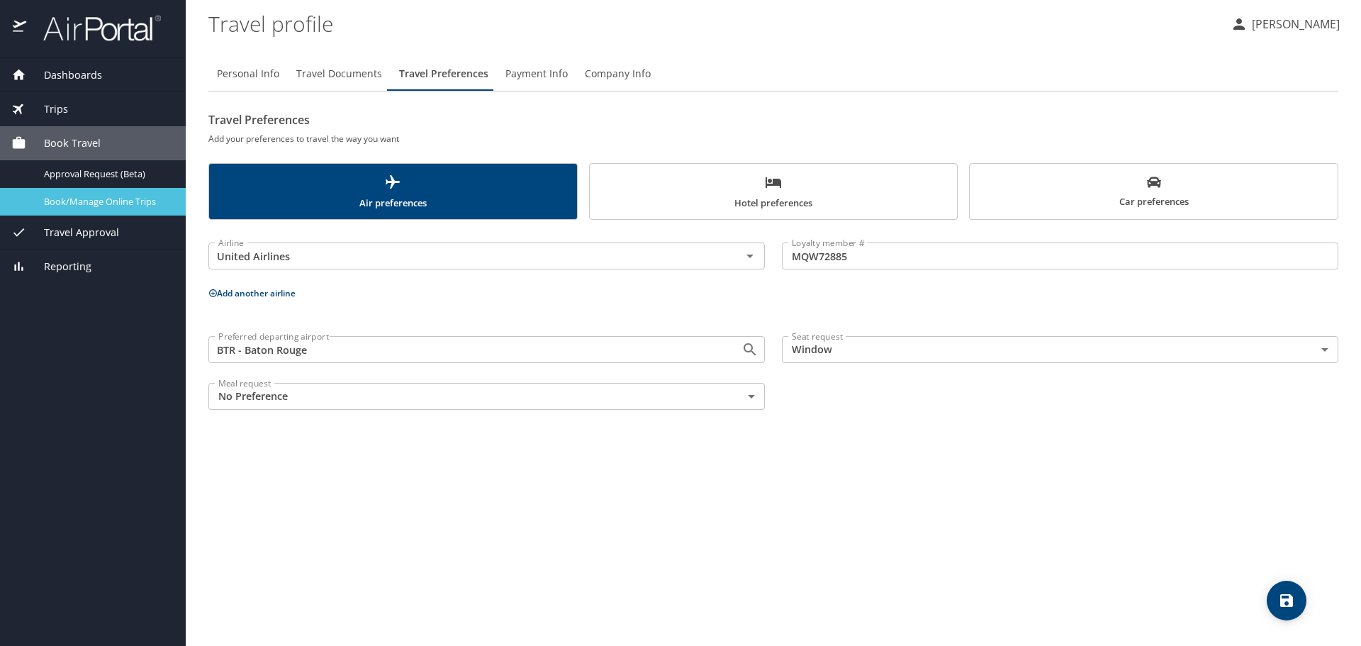
click at [122, 204] on span "Book/Manage Online Trips" at bounding box center [106, 201] width 125 height 13
